Goal: Transaction & Acquisition: Purchase product/service

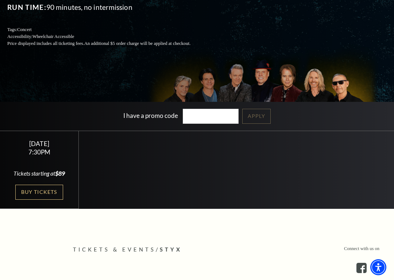
scroll to position [121, 0]
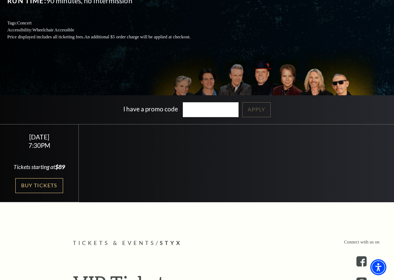
click at [35, 187] on link "Buy Tickets" at bounding box center [38, 185] width 47 height 15
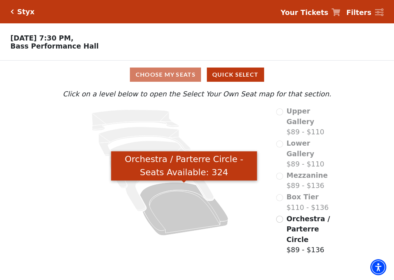
click at [175, 224] on icon "Orchestra / Parterre Circle - Seats Available: 324" at bounding box center [184, 208] width 88 height 53
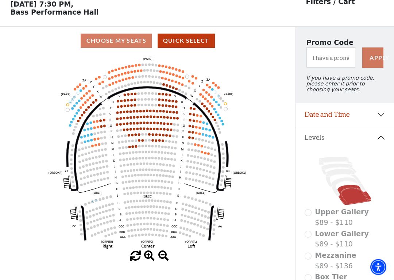
scroll to position [34, 0]
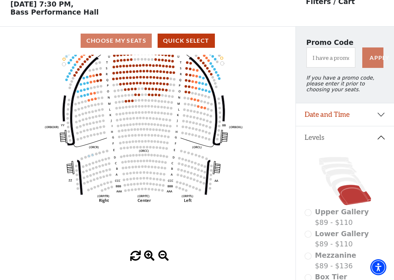
click at [46, 234] on icon "Left (ORPITL) Right (ORPITR) Center (ORPITC) ZZ AA YY BB ZA ZA (ORCL) (ORCR) (O…" at bounding box center [148, 153] width 266 height 196
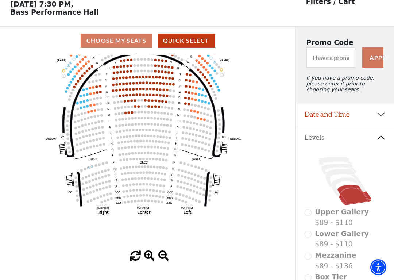
click at [128, 260] on div at bounding box center [148, 256] width 296 height 11
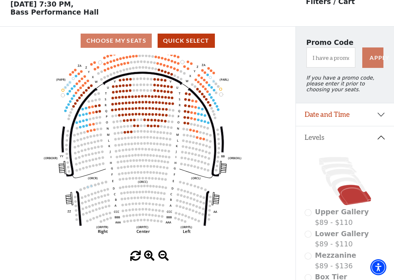
click at [77, 102] on circle at bounding box center [77, 100] width 3 height 3
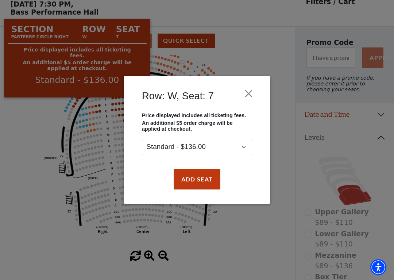
click at [45, 199] on div "Row: W, Seat: 7 Price displayed includes all ticketing fees. An additional $5 o…" at bounding box center [197, 140] width 394 height 280
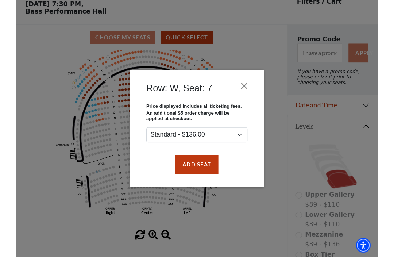
scroll to position [0, 0]
